Goal: Information Seeking & Learning: Learn about a topic

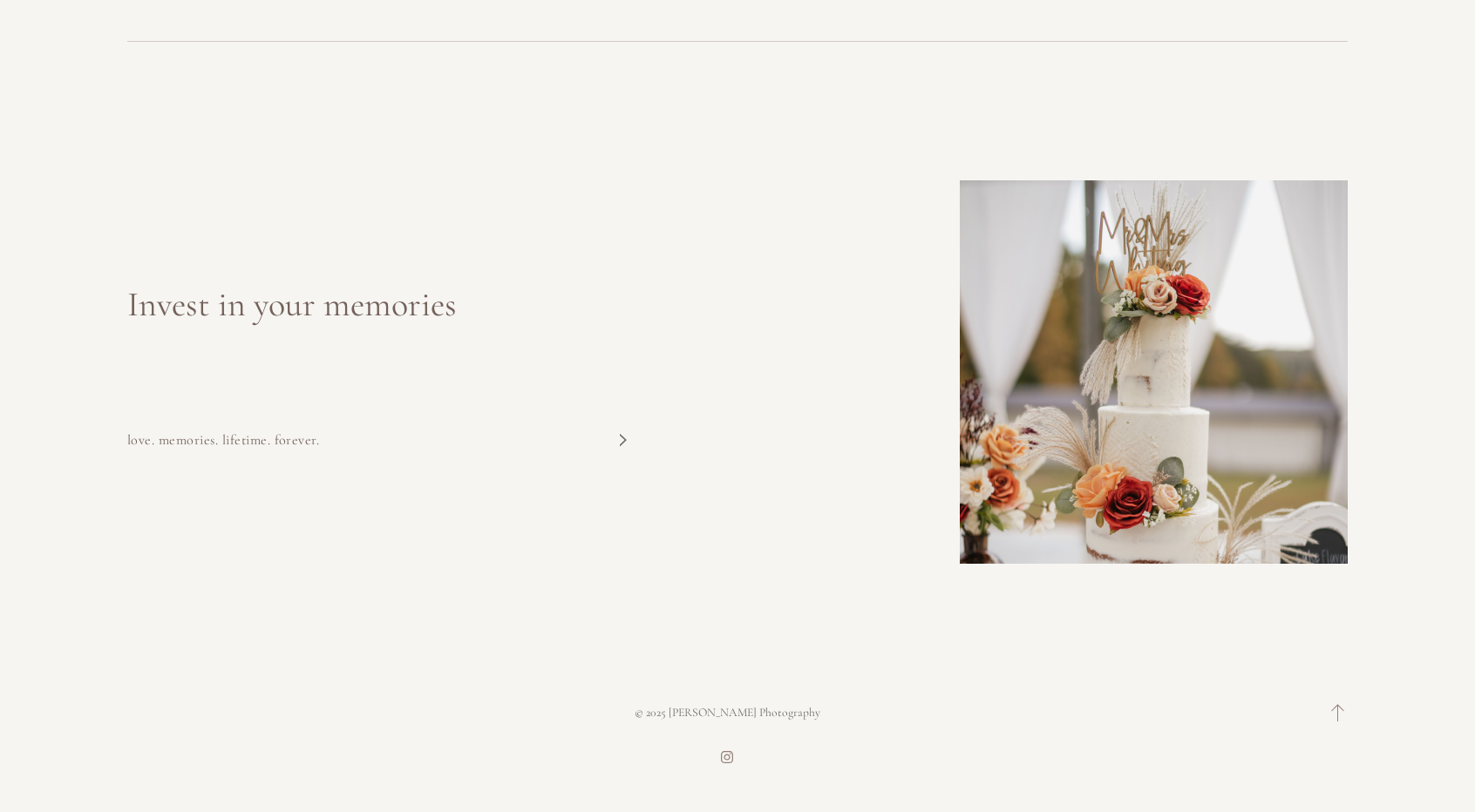
scroll to position [21744, 0]
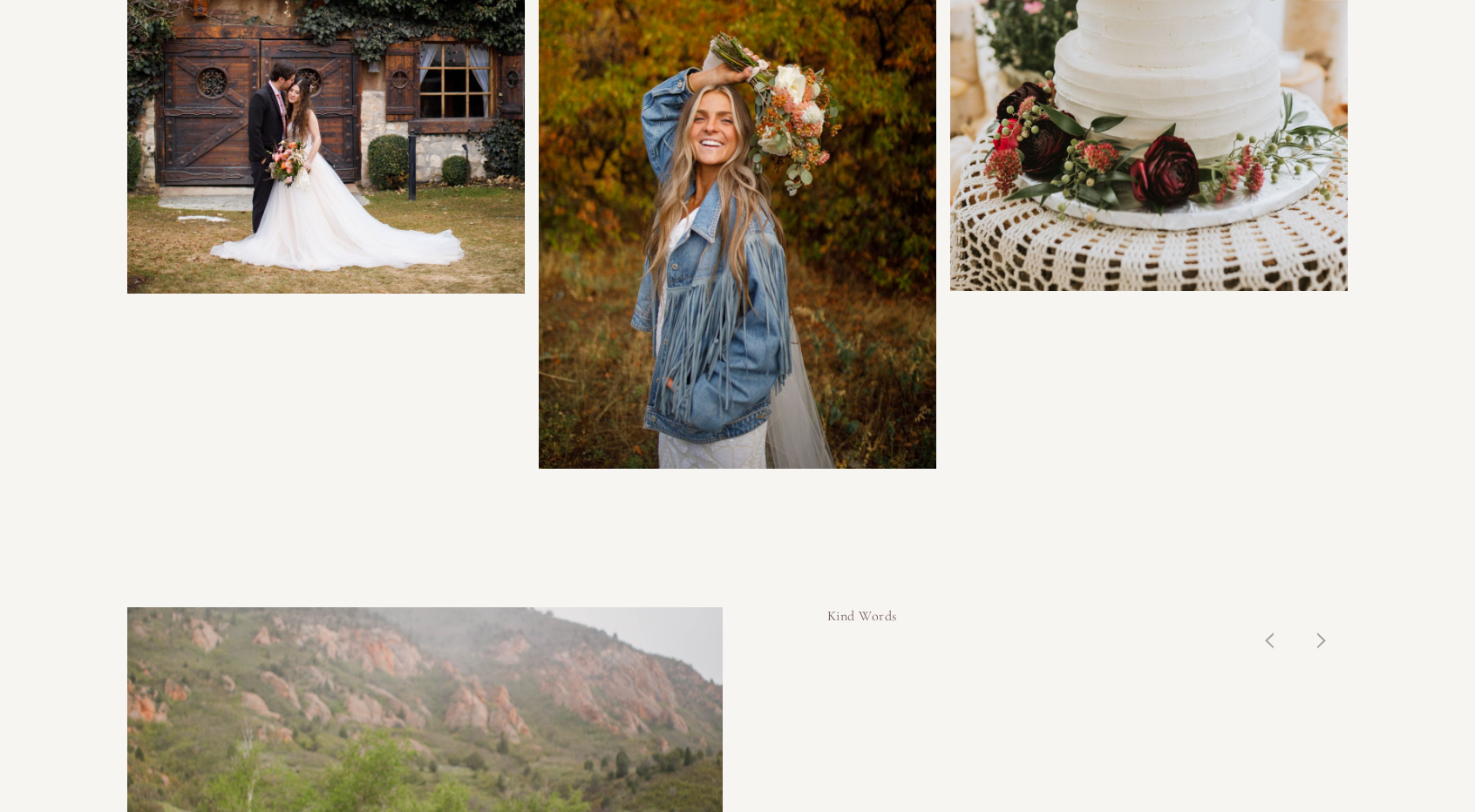
drag, startPoint x: 1041, startPoint y: 597, endPoint x: 1038, endPoint y: 542, distance: 55.1
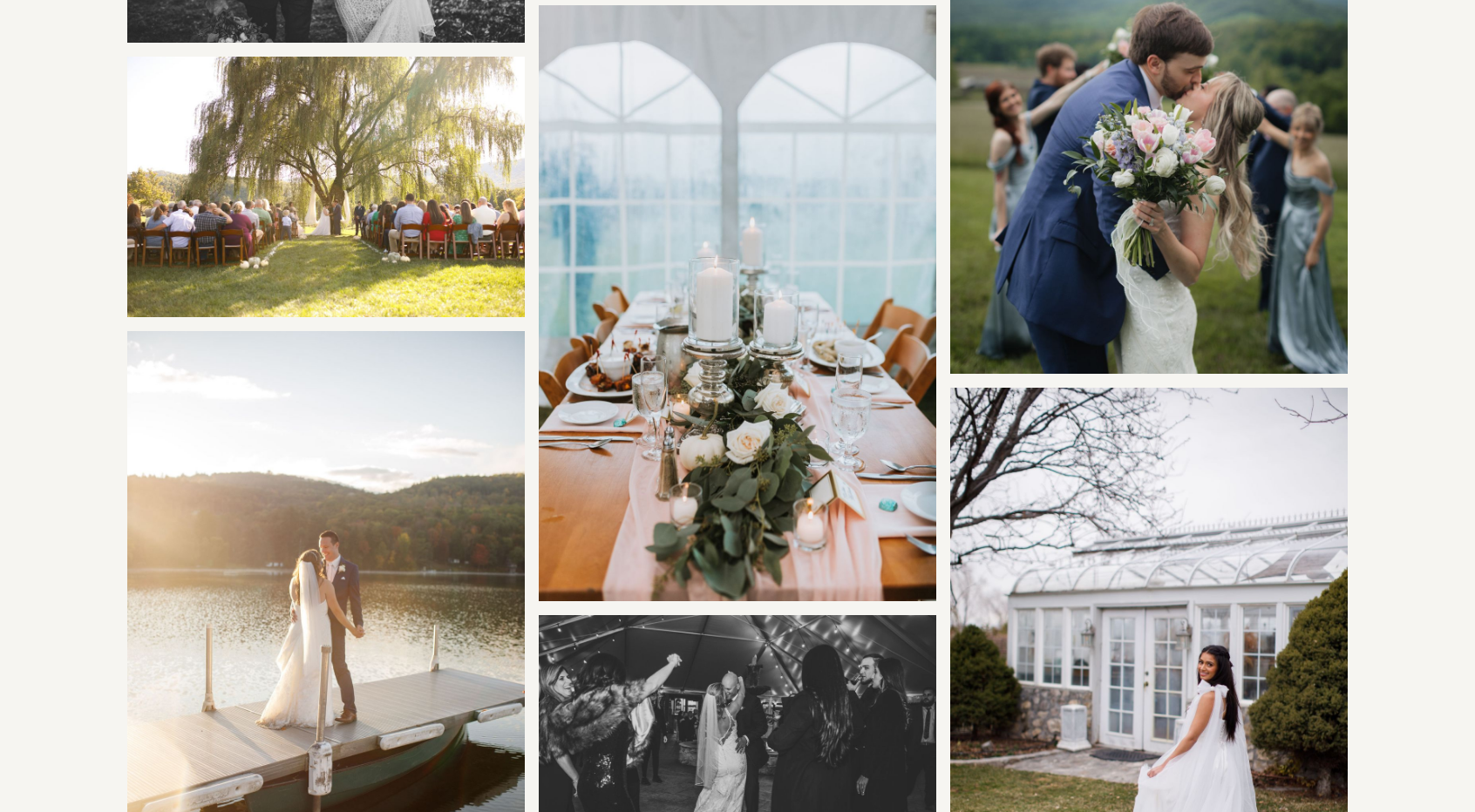
scroll to position [0, 0]
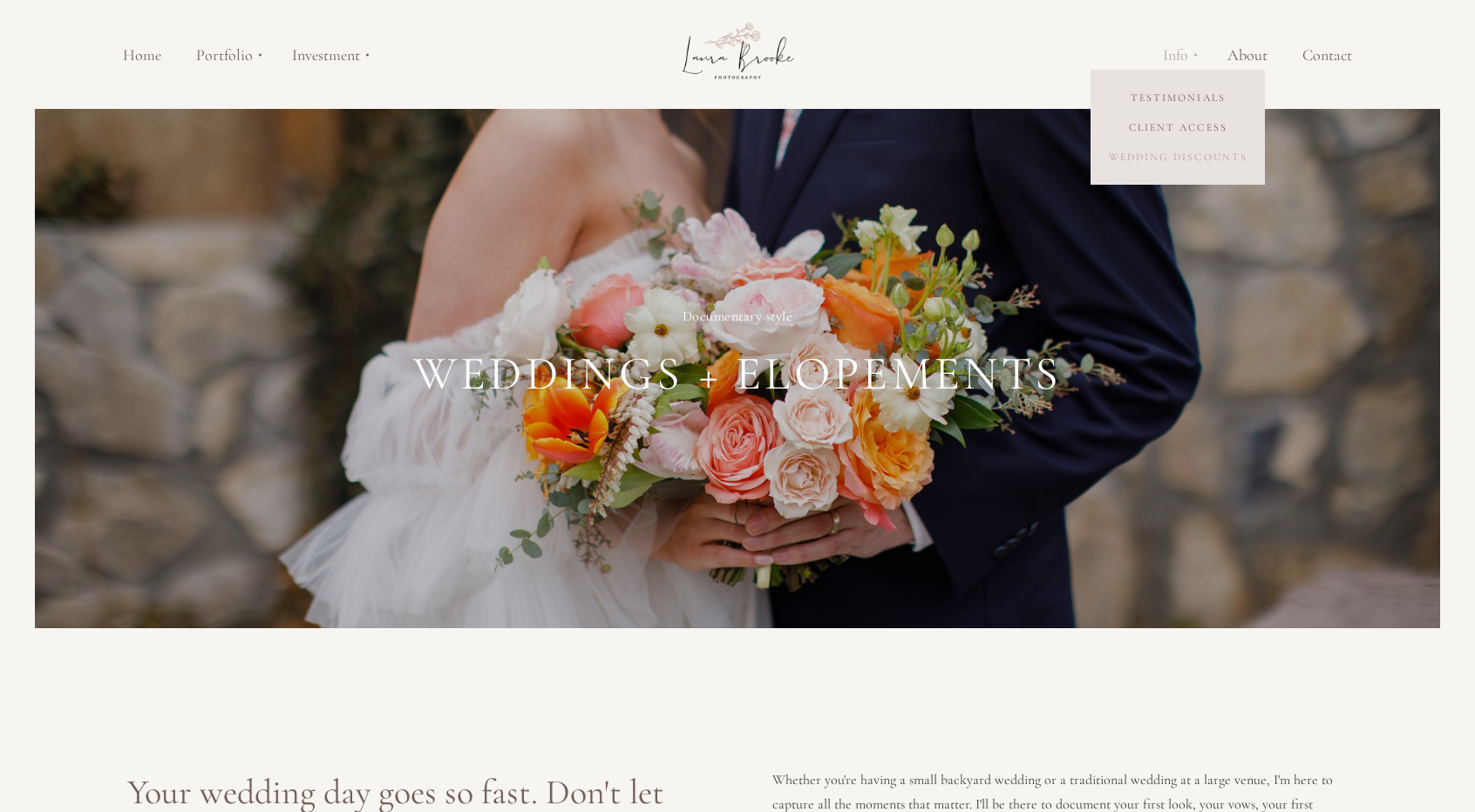
click at [1186, 159] on link "Wedding Discounts" at bounding box center [1178, 156] width 174 height 29
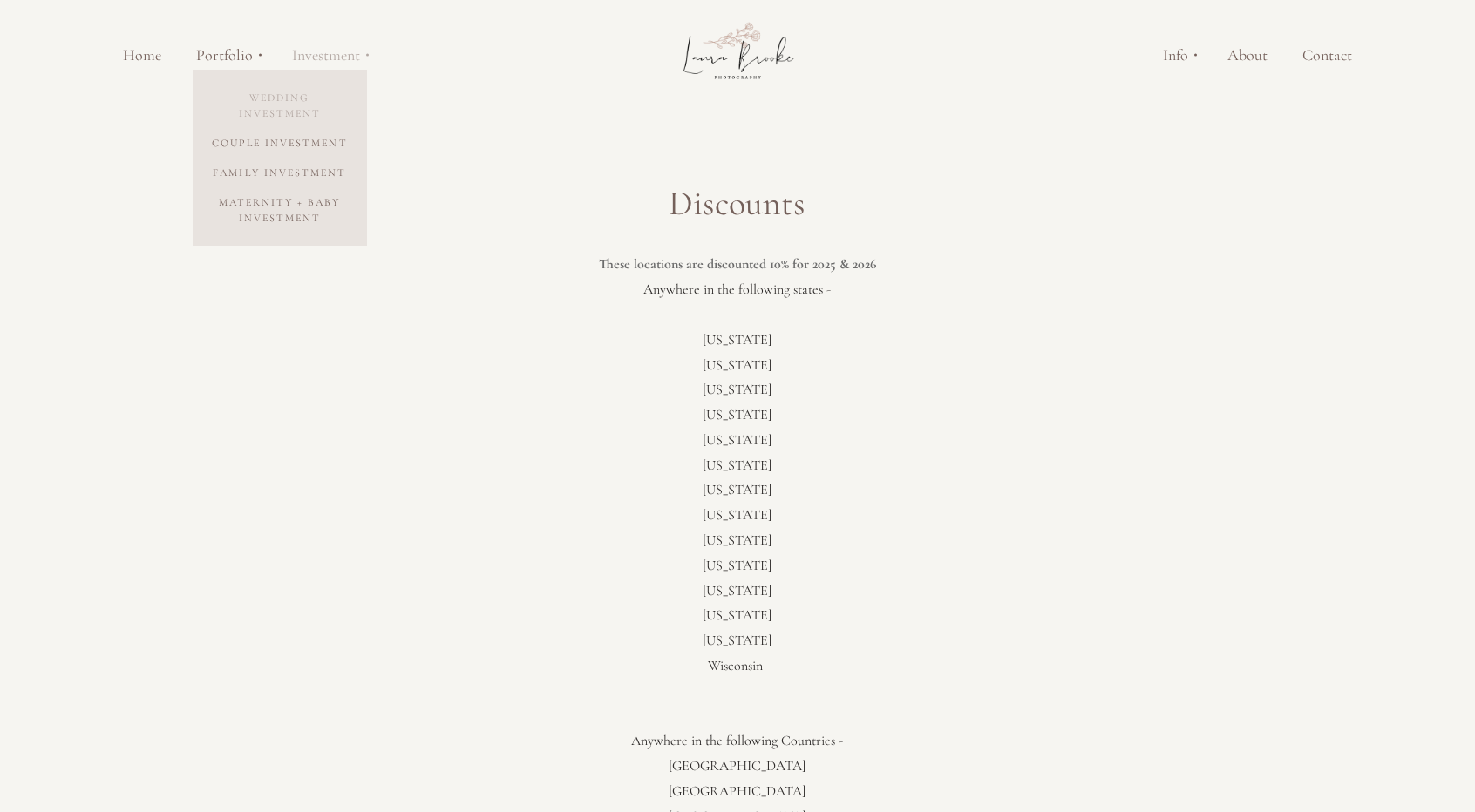
click at [290, 104] on link "Wedding Investment" at bounding box center [280, 106] width 174 height 45
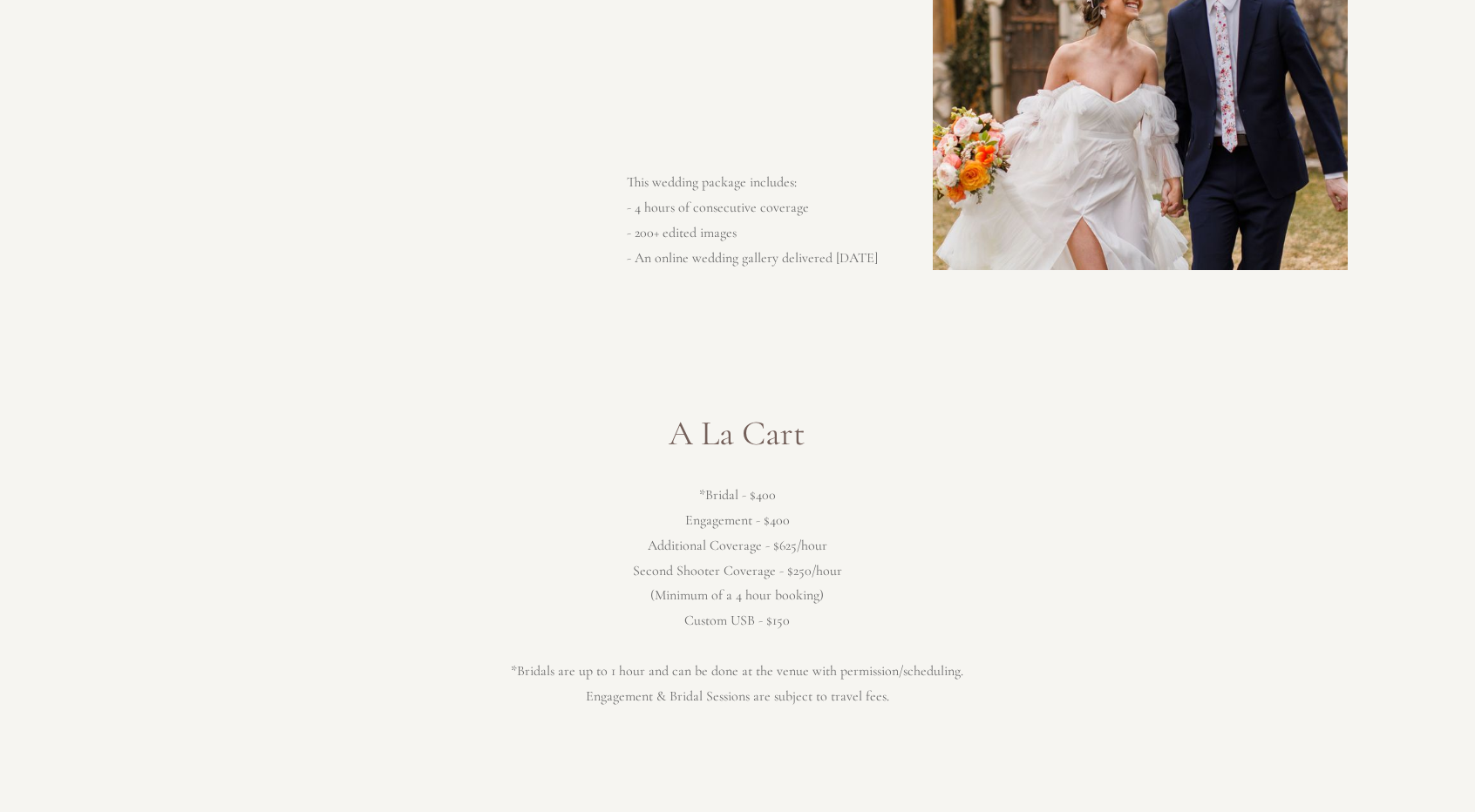
scroll to position [2180, 0]
